Goal: Task Accomplishment & Management: Manage account settings

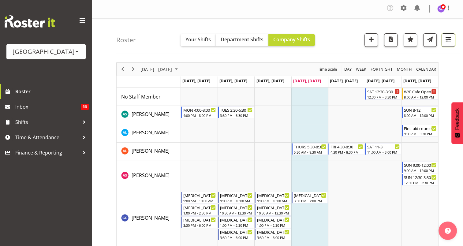
click at [449, 41] on span "button" at bounding box center [449, 39] width 8 height 8
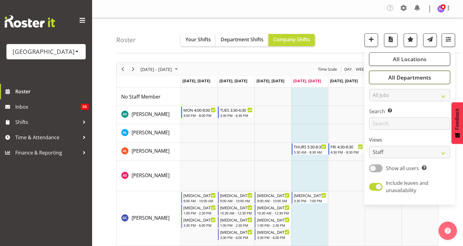
click at [426, 78] on span "All Departments" at bounding box center [409, 77] width 43 height 7
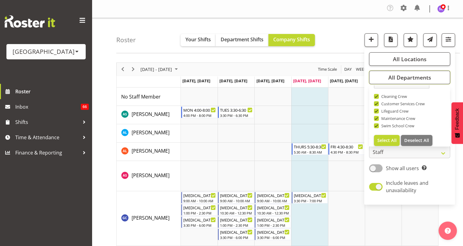
scroll to position [15, 0]
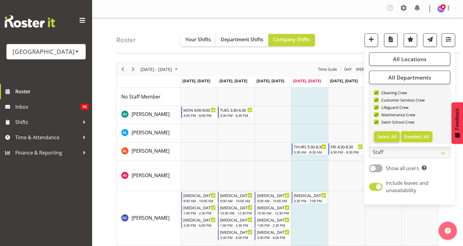
click at [425, 135] on span "Deselect All" at bounding box center [416, 137] width 25 height 6
checkbox input "false"
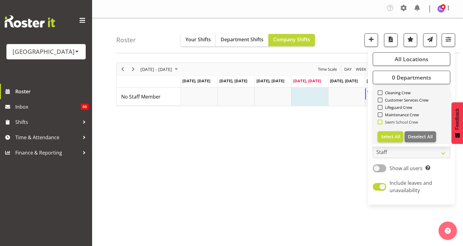
click at [381, 123] on span at bounding box center [380, 122] width 5 height 5
click at [381, 123] on input "Swim School Crew" at bounding box center [380, 122] width 4 height 4
checkbox input "true"
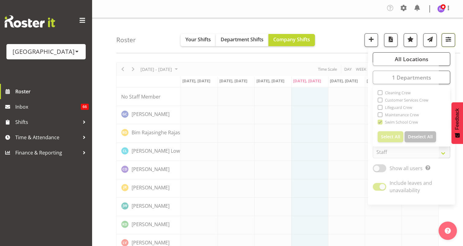
click at [451, 40] on span "button" at bounding box center [449, 39] width 8 height 8
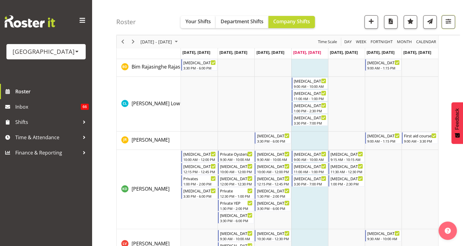
scroll to position [95, 0]
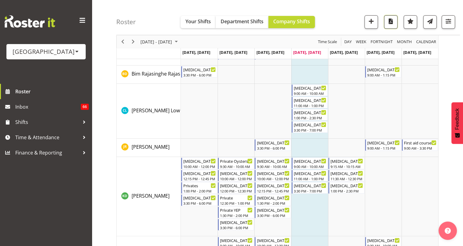
click at [394, 21] on span "button" at bounding box center [391, 21] width 8 height 8
